Goal: Entertainment & Leisure: Browse casually

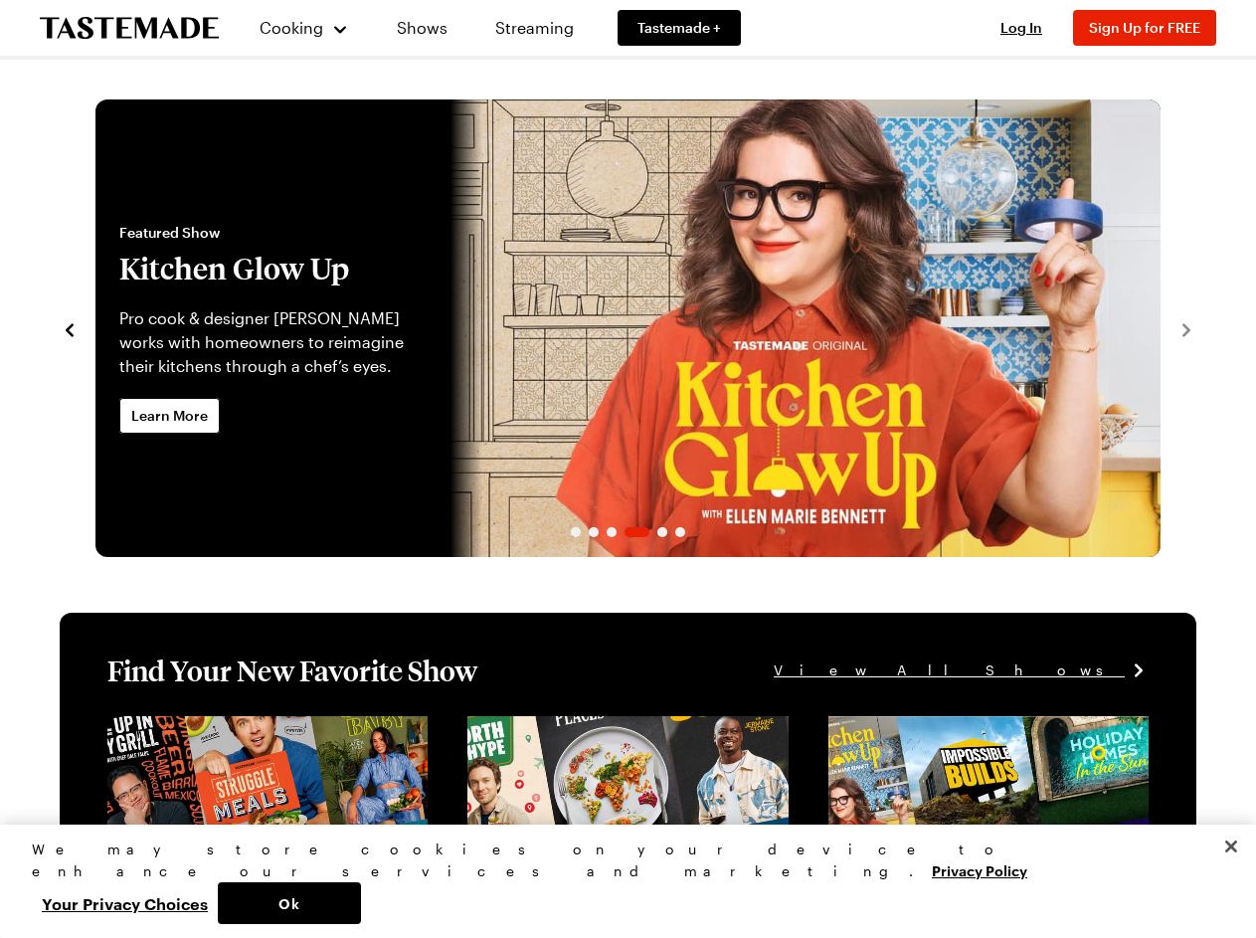
click at [295, 28] on span "Cooking" at bounding box center [292, 27] width 64 height 19
click at [1030, 28] on div "Cooking Shows Streaming Tastemade + Log In Sign Up Log In Sign Up for FREE" at bounding box center [628, 28] width 1256 height 56
click at [1154, 28] on span "Sign Up for FREE" at bounding box center [1144, 27] width 111 height 17
click at [70, 328] on icon "navigate to previous item" at bounding box center [70, 329] width 8 height 13
